Goal: Entertainment & Leisure: Consume media (video, audio)

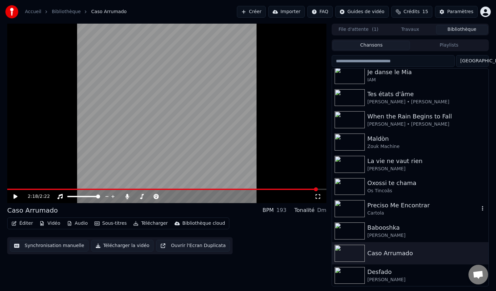
scroll to position [50, 0]
click at [352, 96] on img at bounding box center [350, 97] width 30 height 17
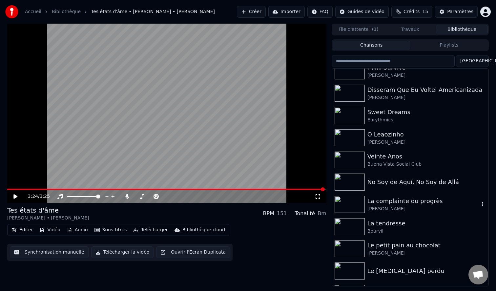
scroll to position [500, 0]
click at [358, 161] on img at bounding box center [350, 159] width 30 height 17
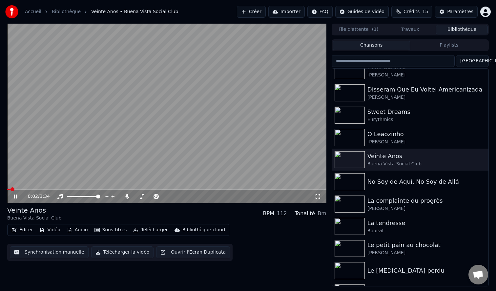
click at [317, 199] on icon at bounding box center [318, 196] width 5 height 5
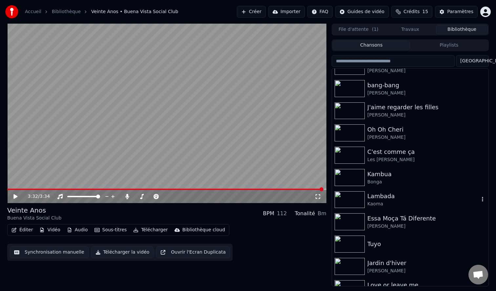
drag, startPoint x: 419, startPoint y: 208, endPoint x: 419, endPoint y: 215, distance: 7.2
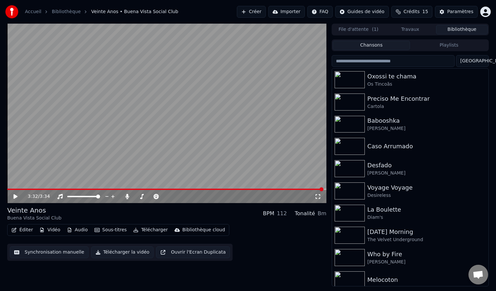
scroll to position [157, 0]
click at [341, 168] on img at bounding box center [350, 167] width 30 height 17
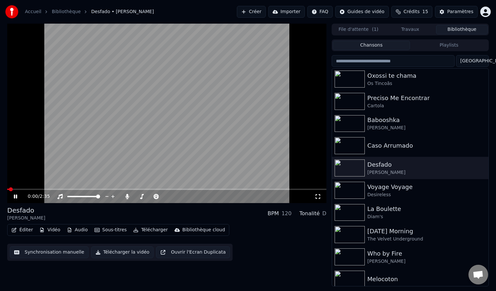
click at [312, 198] on div "0:00 / 2:35" at bounding box center [171, 196] width 287 height 7
click at [317, 196] on icon at bounding box center [318, 196] width 7 height 5
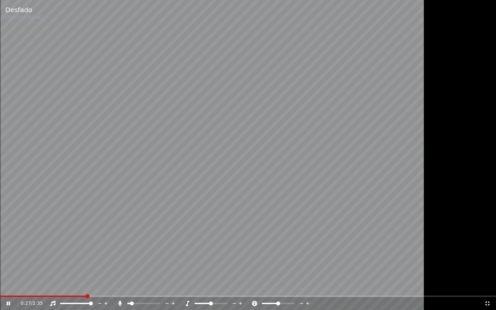
click at [130, 291] on span at bounding box center [132, 304] width 4 height 4
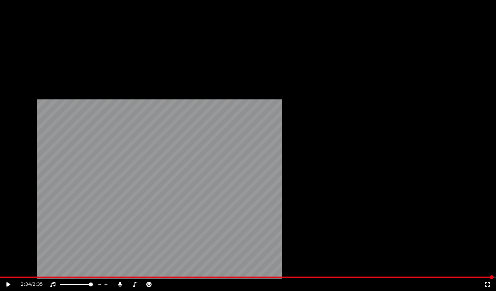
scroll to position [641, 0]
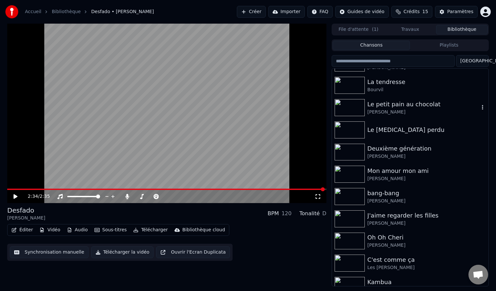
click at [351, 107] on img at bounding box center [350, 107] width 30 height 17
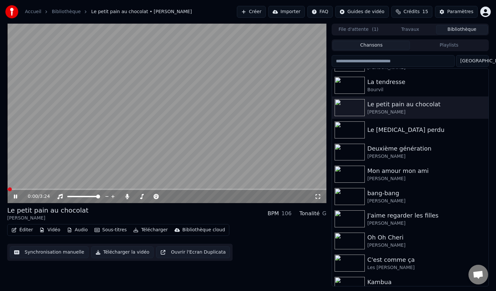
click at [319, 197] on icon at bounding box center [318, 196] width 7 height 5
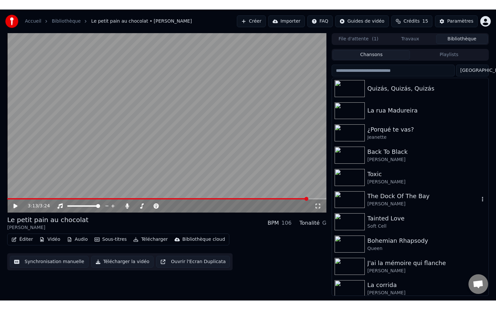
scroll to position [1053, 0]
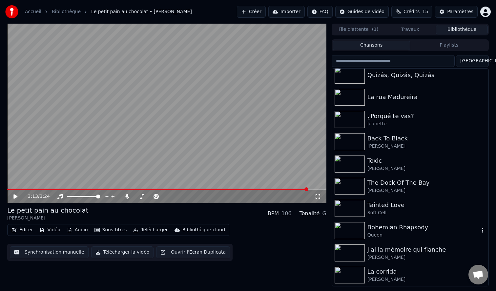
click at [360, 230] on img at bounding box center [350, 230] width 30 height 17
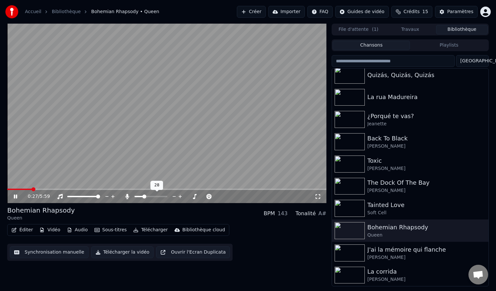
click at [144, 197] on span at bounding box center [144, 197] width 4 height 4
click at [318, 199] on icon at bounding box center [318, 196] width 7 height 5
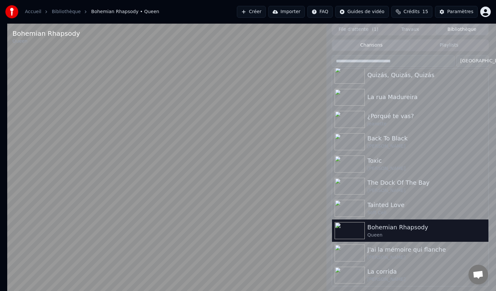
scroll to position [1039, 0]
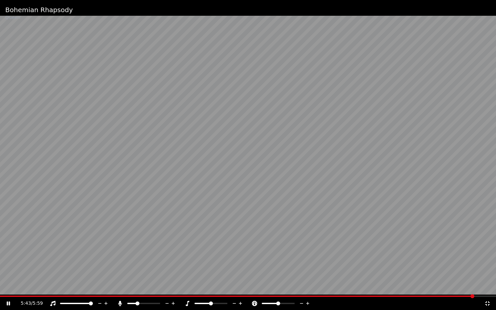
click at [309, 186] on video at bounding box center [248, 155] width 496 height 310
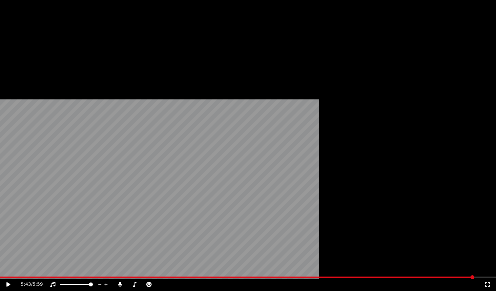
scroll to position [185, 0]
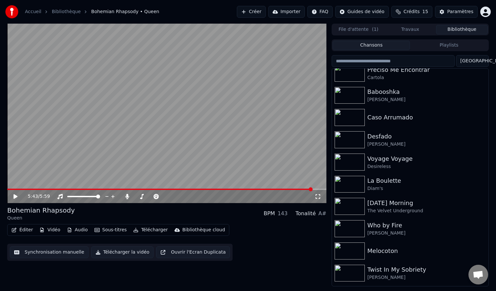
click at [398, 62] on input "search" at bounding box center [393, 61] width 123 height 12
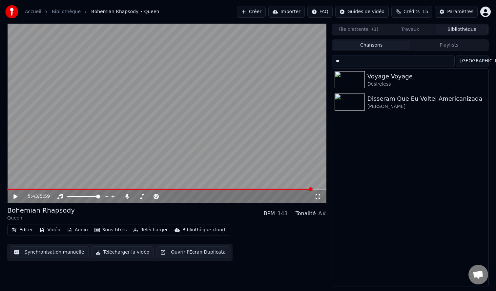
scroll to position [0, 0]
type input "****"
click at [402, 77] on div "Voyage Voyage" at bounding box center [423, 76] width 112 height 9
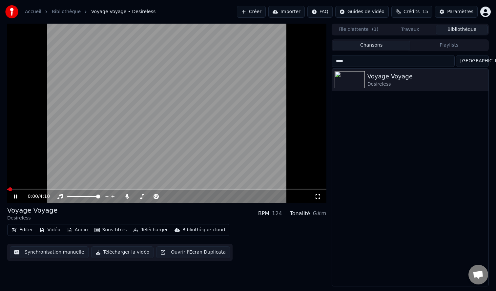
click at [319, 196] on icon at bounding box center [318, 196] width 7 height 5
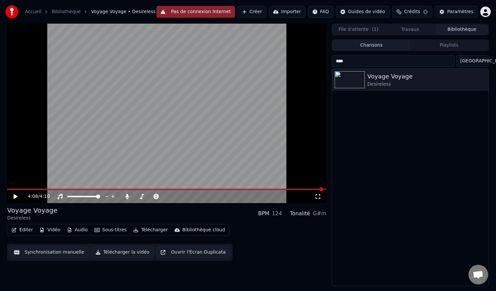
click at [453, 60] on input "****" at bounding box center [393, 61] width 123 height 12
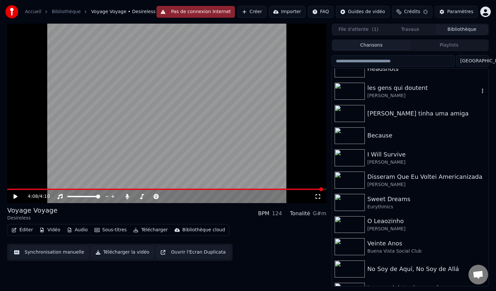
scroll to position [417, 0]
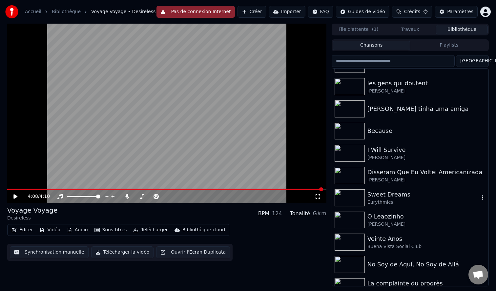
click at [353, 194] on img at bounding box center [350, 197] width 30 height 17
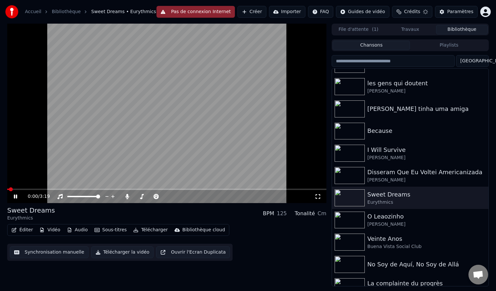
click at [319, 199] on div "0:00 / 3:19" at bounding box center [167, 196] width 314 height 7
click at [318, 197] on icon at bounding box center [318, 196] width 7 height 5
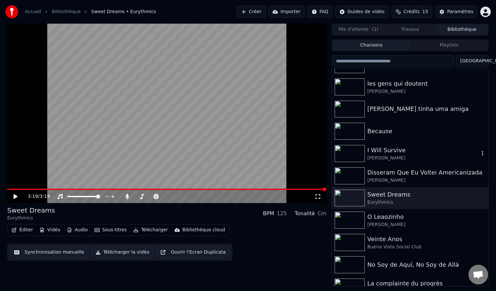
click at [347, 149] on img at bounding box center [350, 153] width 30 height 17
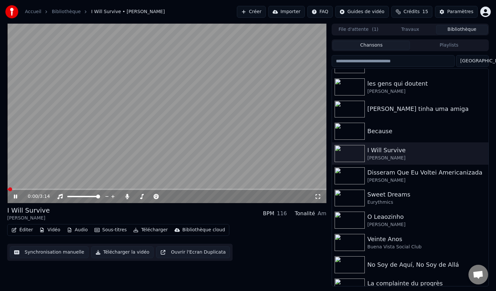
click at [317, 198] on icon at bounding box center [318, 196] width 7 height 5
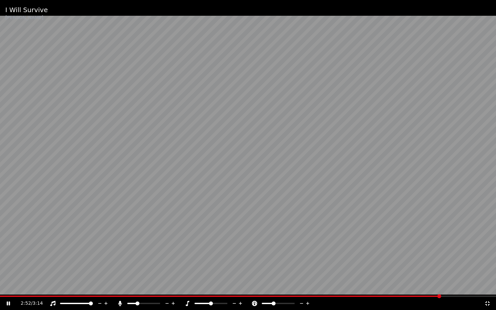
click at [273, 291] on span at bounding box center [274, 304] width 4 height 4
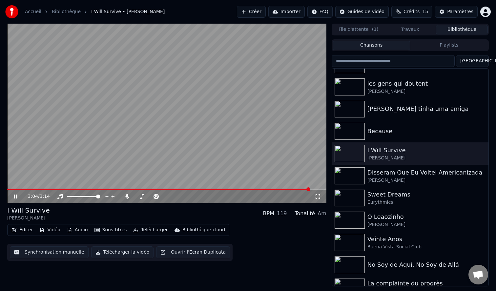
click at [187, 108] on video at bounding box center [166, 113] width 319 height 179
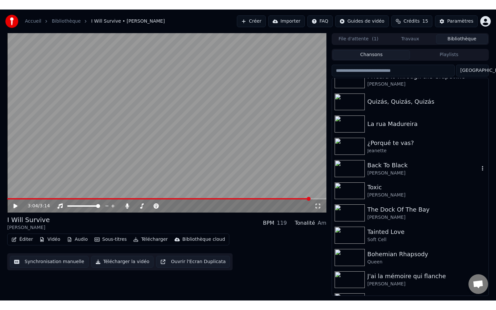
scroll to position [1053, 0]
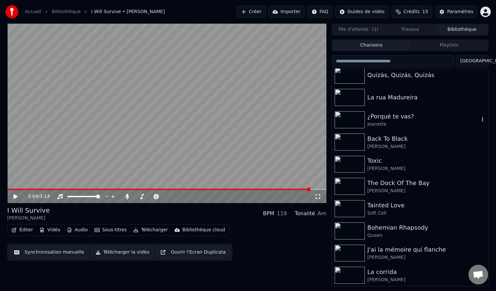
click at [342, 119] on img at bounding box center [350, 119] width 30 height 17
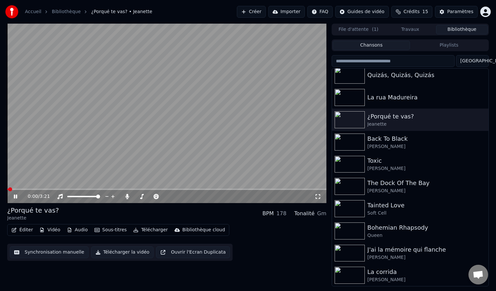
click at [318, 197] on icon at bounding box center [318, 196] width 7 height 5
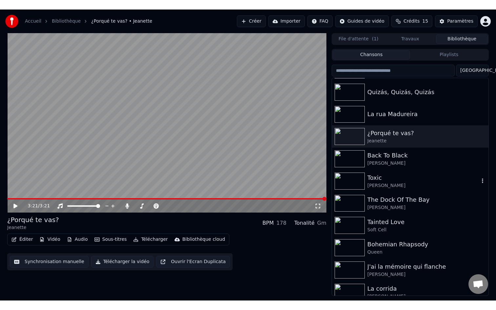
scroll to position [1053, 0]
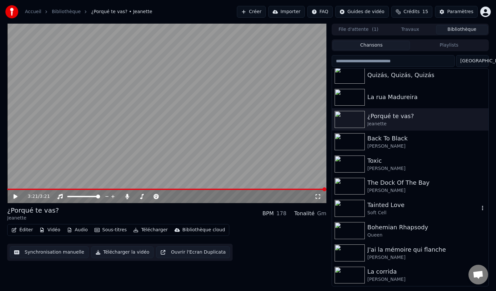
click at [357, 207] on img at bounding box center [350, 208] width 30 height 17
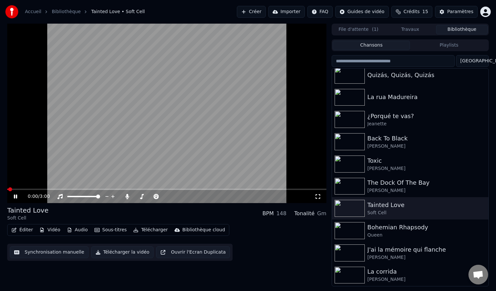
click at [317, 197] on icon at bounding box center [318, 196] width 7 height 5
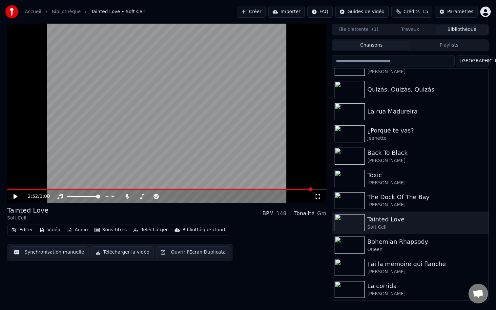
scroll to position [1053, 0]
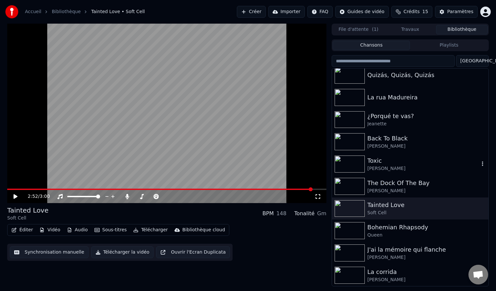
click at [357, 165] on img at bounding box center [350, 164] width 30 height 17
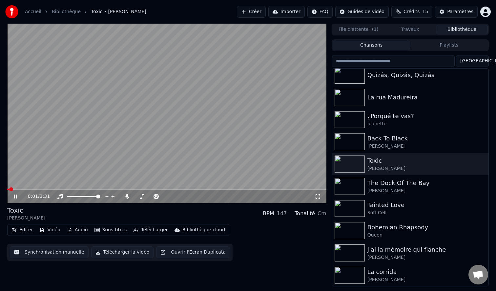
click at [320, 194] on icon at bounding box center [318, 196] width 7 height 5
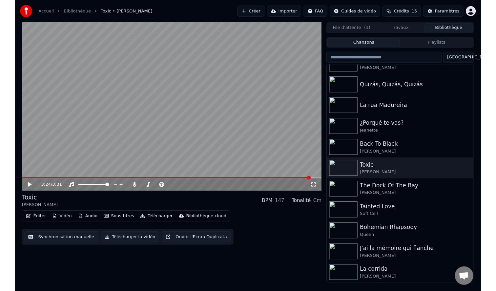
scroll to position [1045, 0]
